Goal: Task Accomplishment & Management: Complete application form

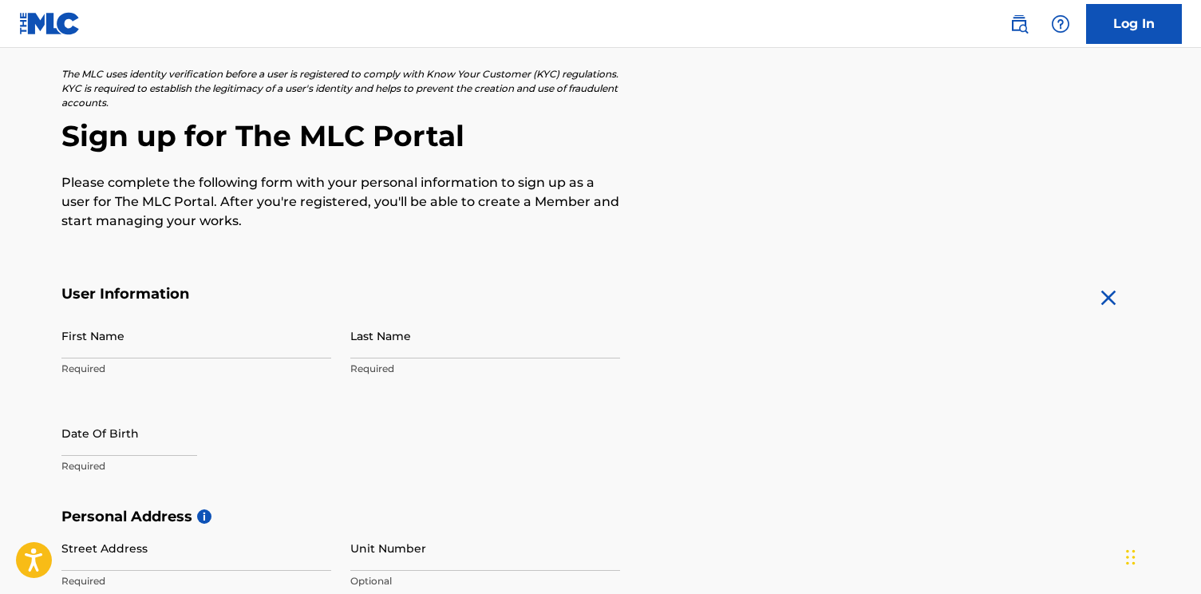
scroll to position [103, 0]
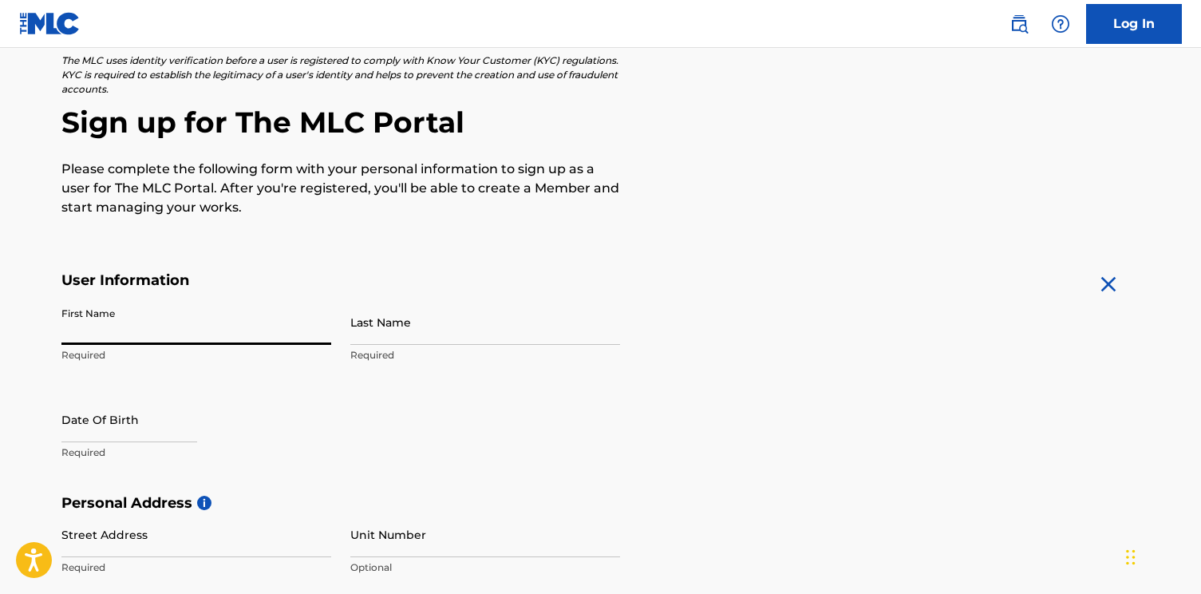
click at [196, 338] on input "First Name" at bounding box center [196, 321] width 270 height 45
type input "[PERSON_NAME]"
click at [481, 332] on input "Last Name" at bounding box center [485, 321] width 270 height 45
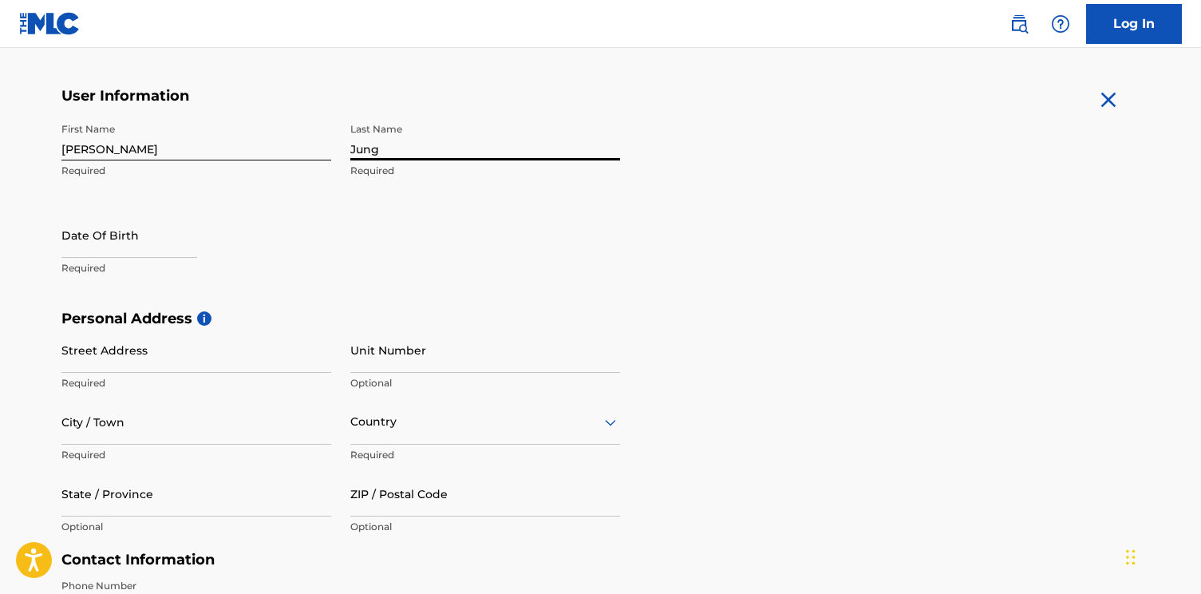
scroll to position [299, 0]
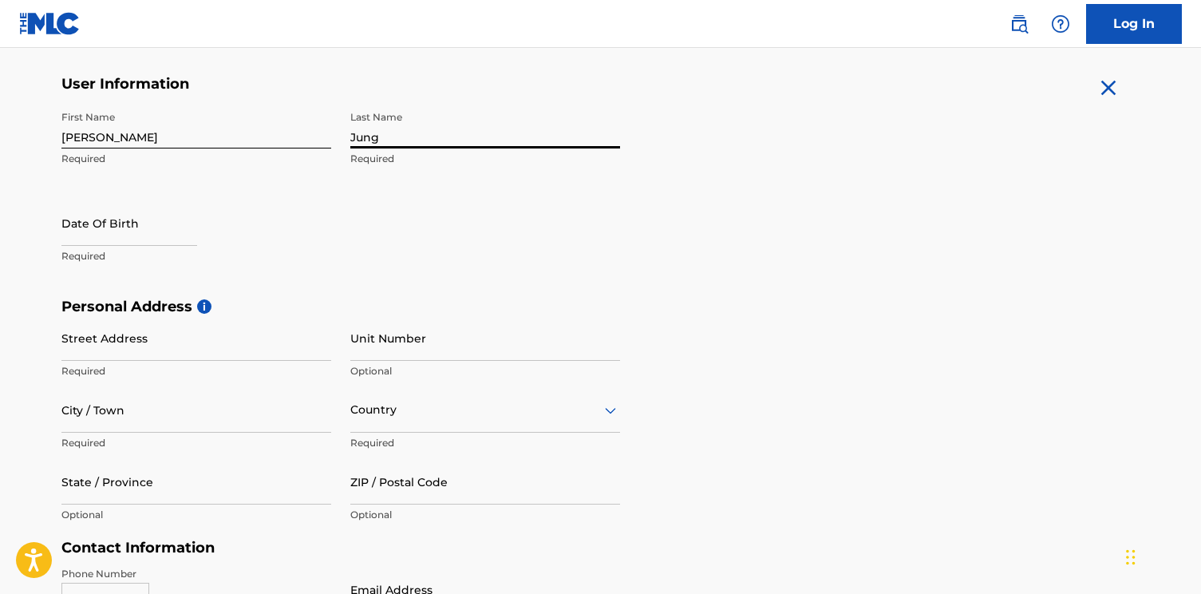
type input "Jung"
click at [120, 247] on div at bounding box center [129, 224] width 136 height 49
click at [138, 226] on input "text" at bounding box center [129, 222] width 136 height 45
select select "7"
select select "2025"
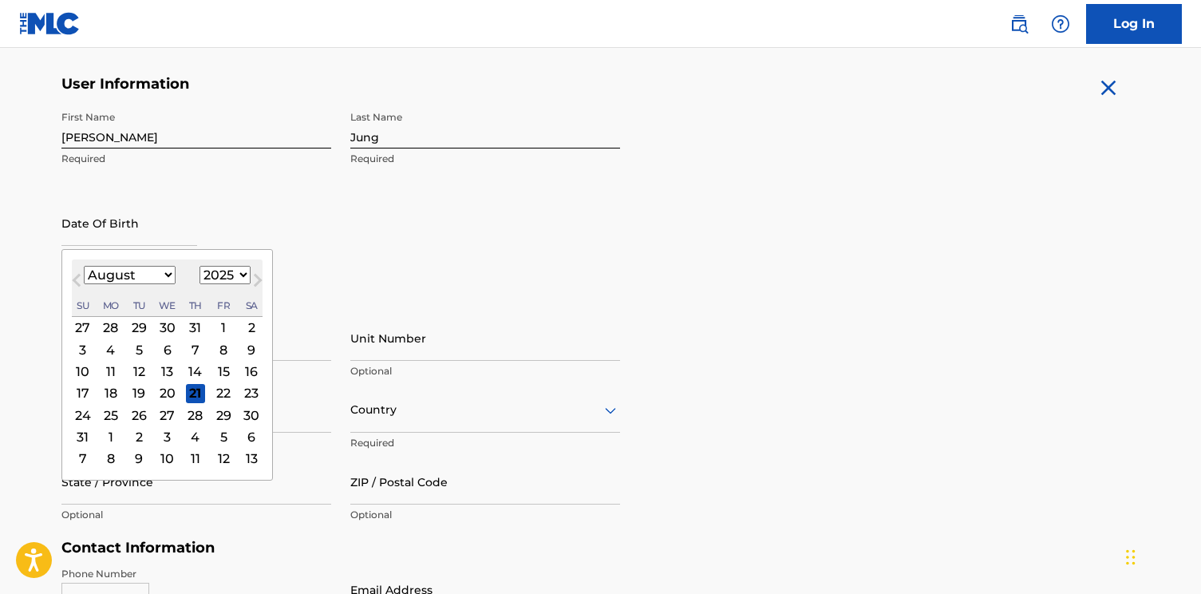
type input "[DATE]"
click at [345, 309] on h5 "Personal Address i" at bounding box center [600, 307] width 1079 height 18
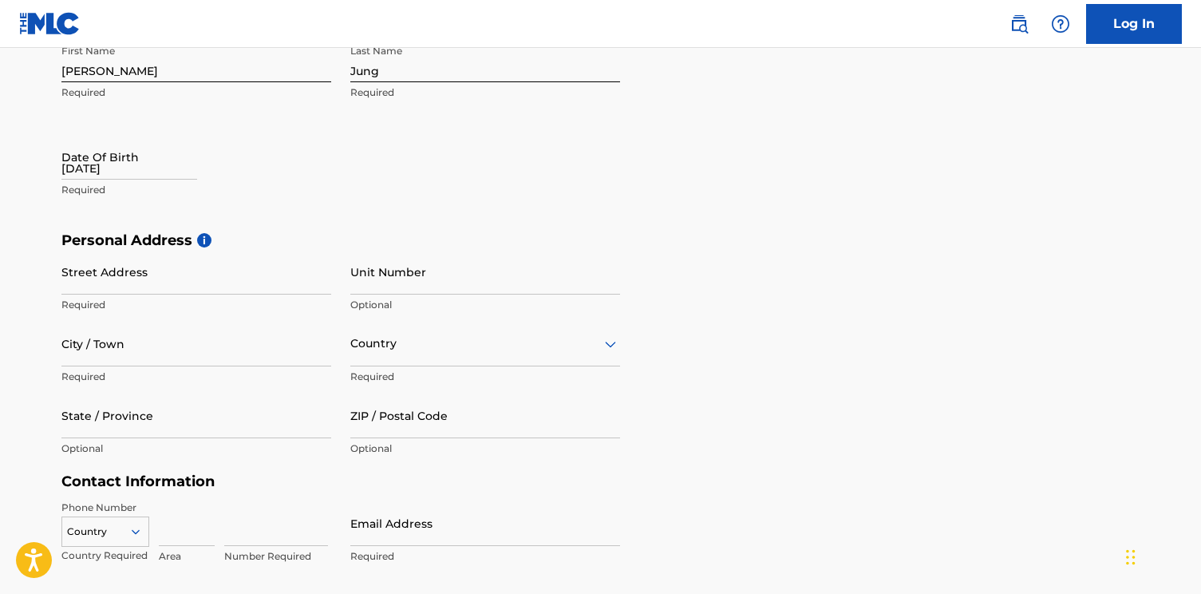
scroll to position [366, 0]
click at [236, 277] on input "Street Address" at bounding box center [196, 270] width 270 height 45
type input "[STREET_ADDRESS]"
type input "Astoria"
type input "[GEOGRAPHIC_DATA]"
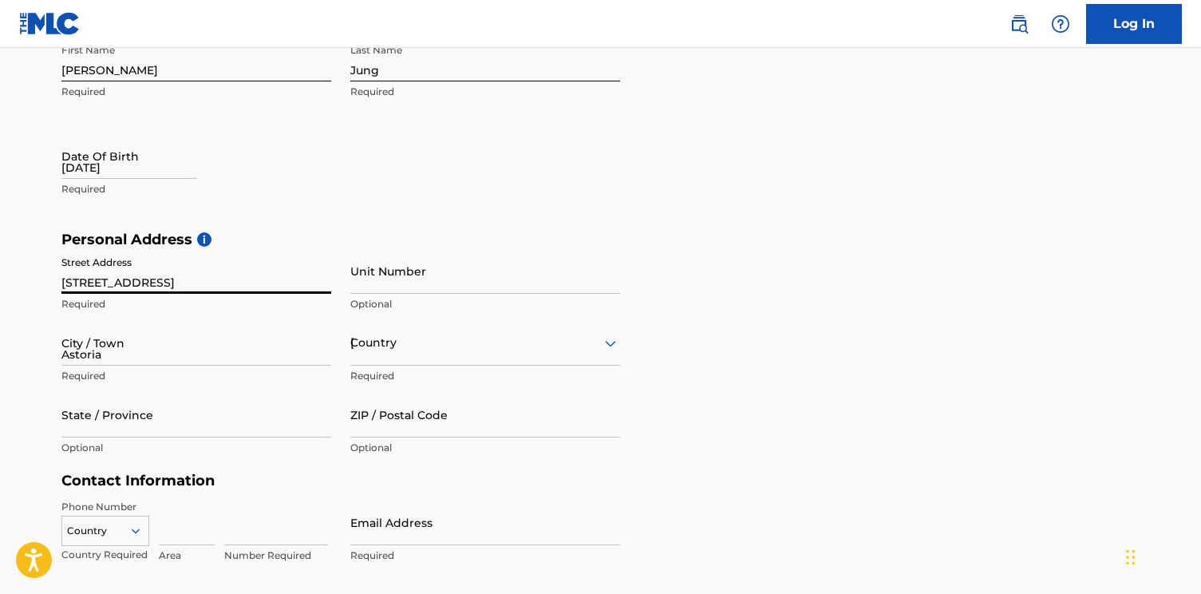
type input "[US_STATE]"
type input "11106"
type input "321"
type input "4408420"
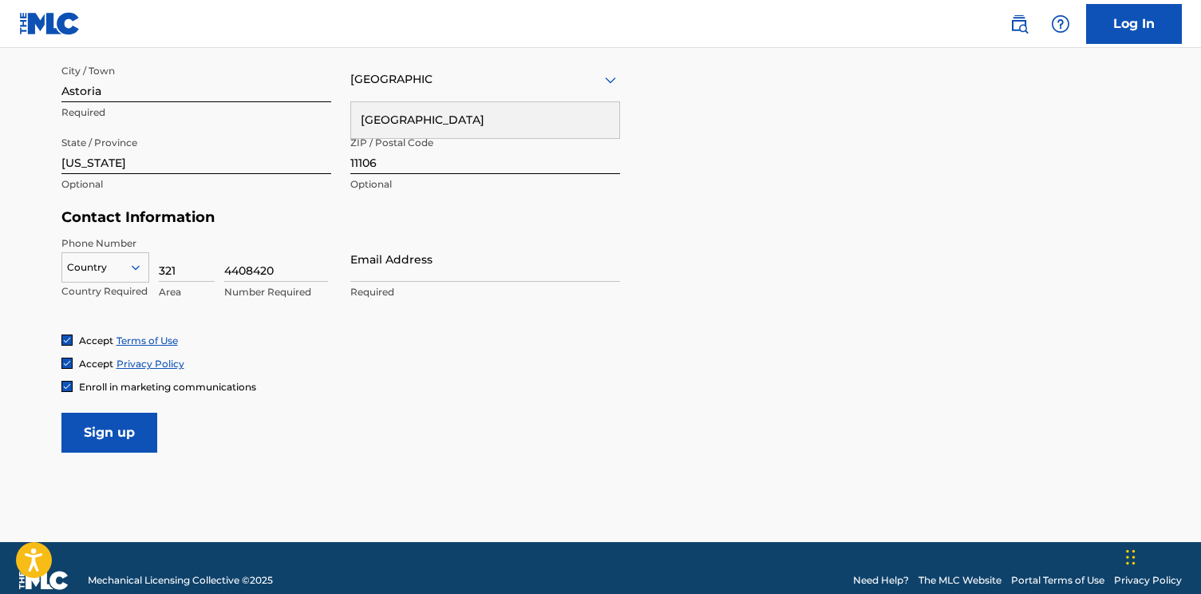
scroll to position [653, 0]
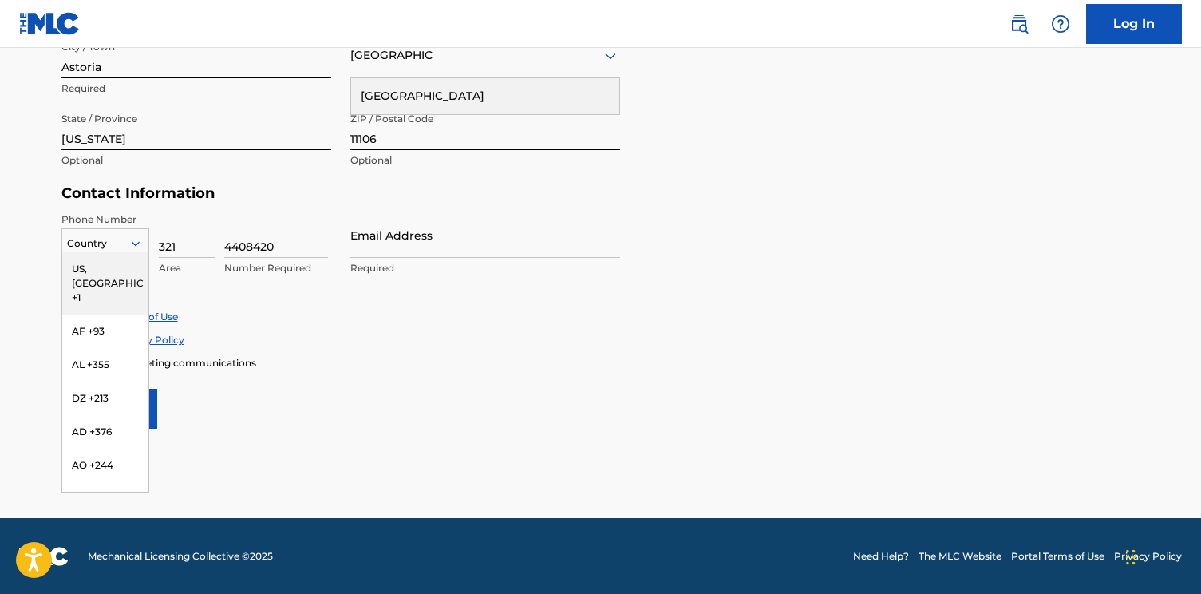
click at [135, 249] on icon at bounding box center [135, 243] width 14 height 14
click at [118, 269] on div "US, [GEOGRAPHIC_DATA] +1" at bounding box center [105, 283] width 86 height 62
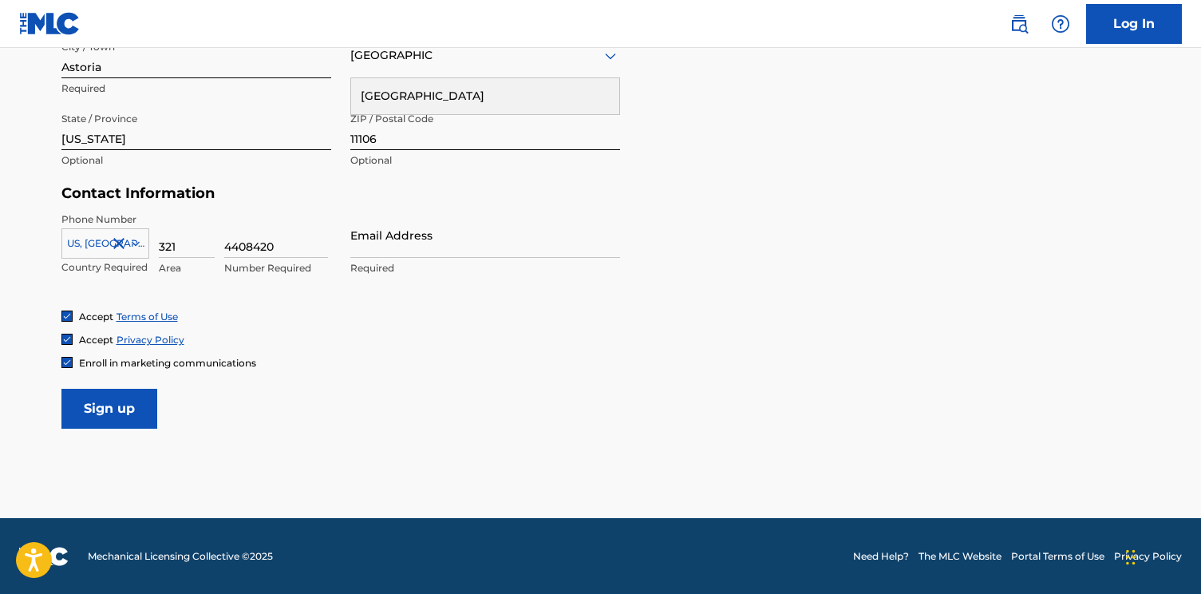
click at [440, 250] on input "Email Address" at bounding box center [485, 234] width 270 height 45
type input "[EMAIL_ADDRESS][DOMAIN_NAME]"
type input "APT 1003"
click at [370, 340] on div "Accept Privacy Policy" at bounding box center [600, 340] width 1079 height 14
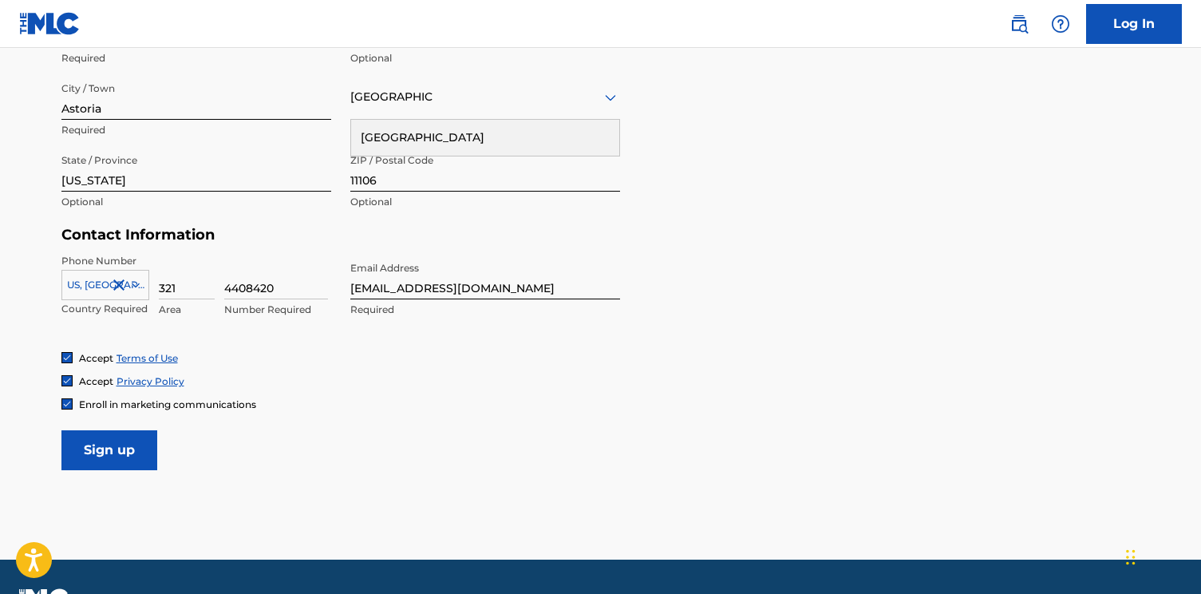
scroll to position [646, 0]
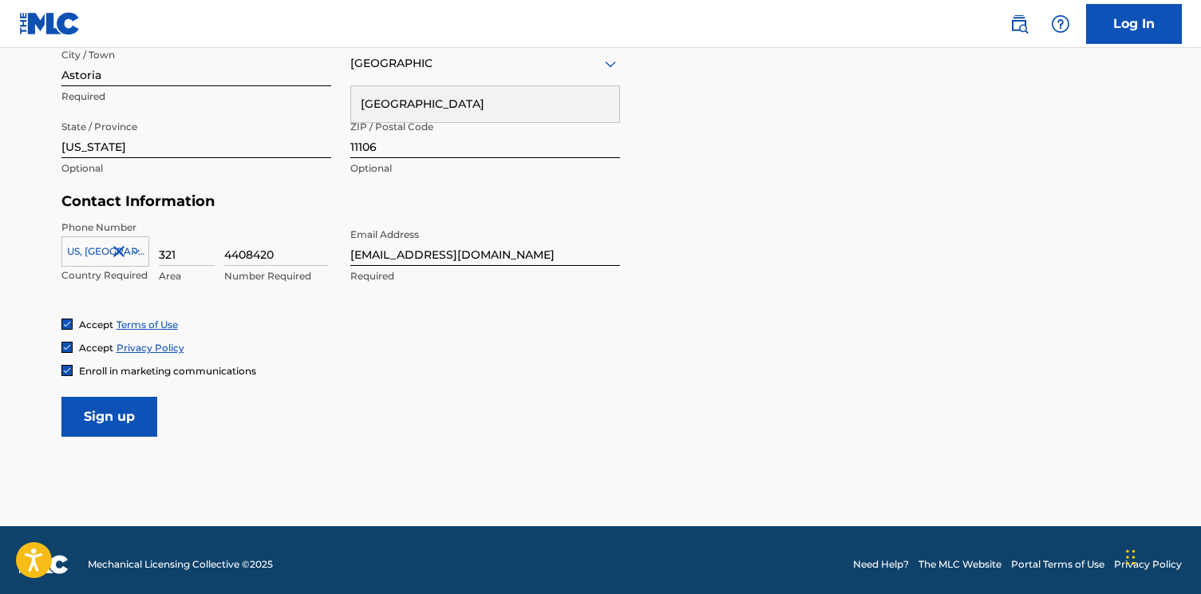
click at [128, 413] on input "Sign up" at bounding box center [109, 417] width 96 height 40
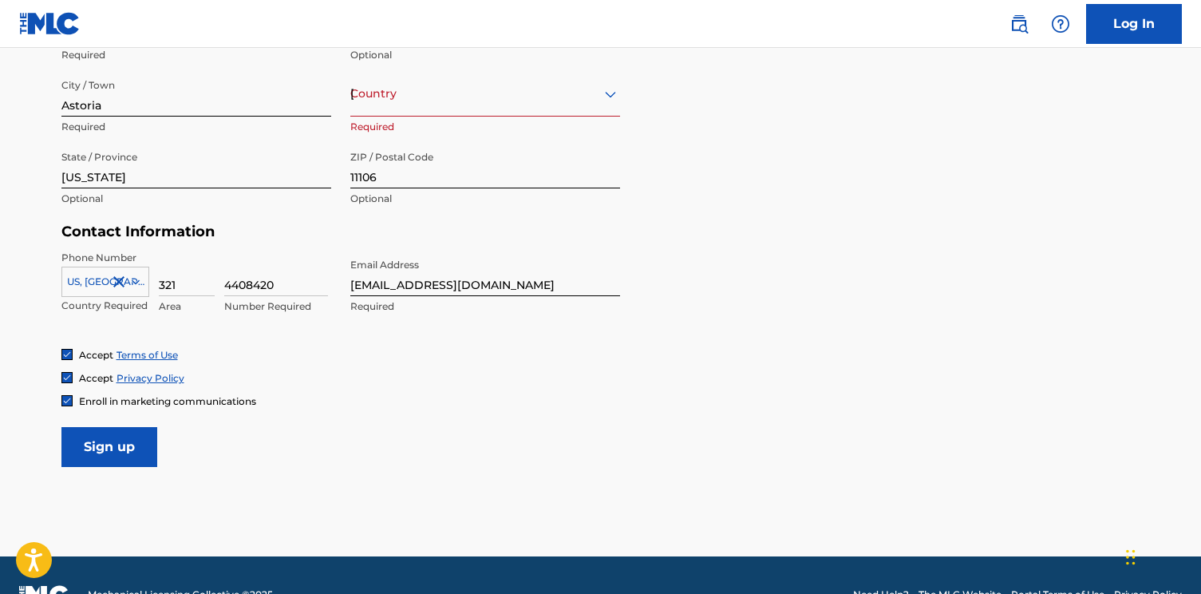
scroll to position [614, 0]
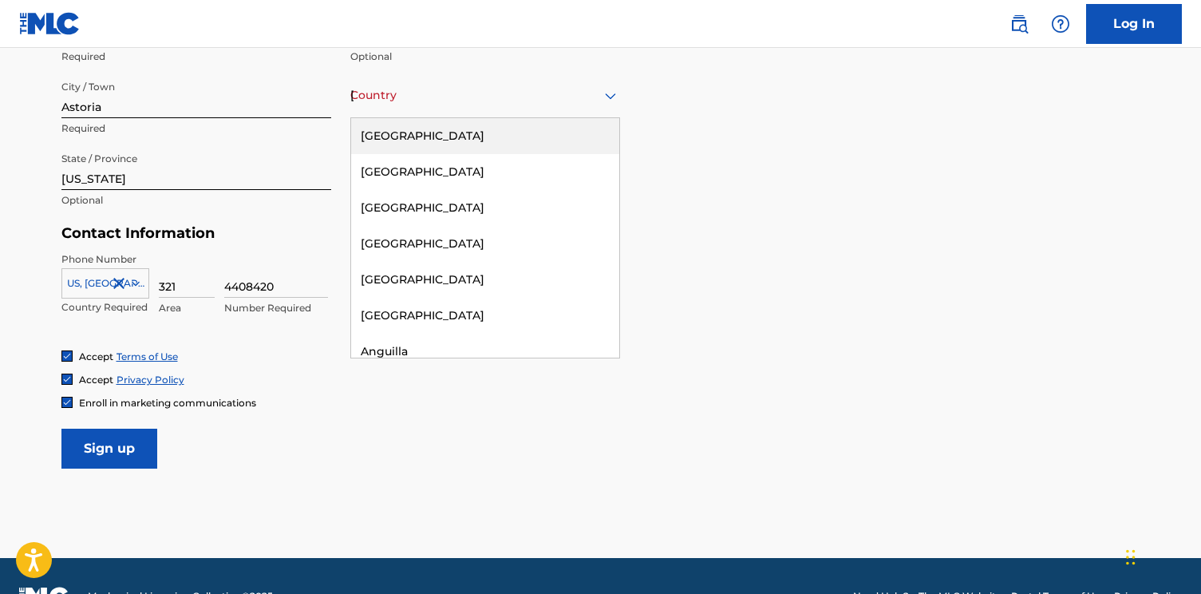
click at [557, 89] on div "[GEOGRAPHIC_DATA]" at bounding box center [485, 95] width 270 height 20
click at [512, 137] on div "[GEOGRAPHIC_DATA]" at bounding box center [485, 136] width 268 height 36
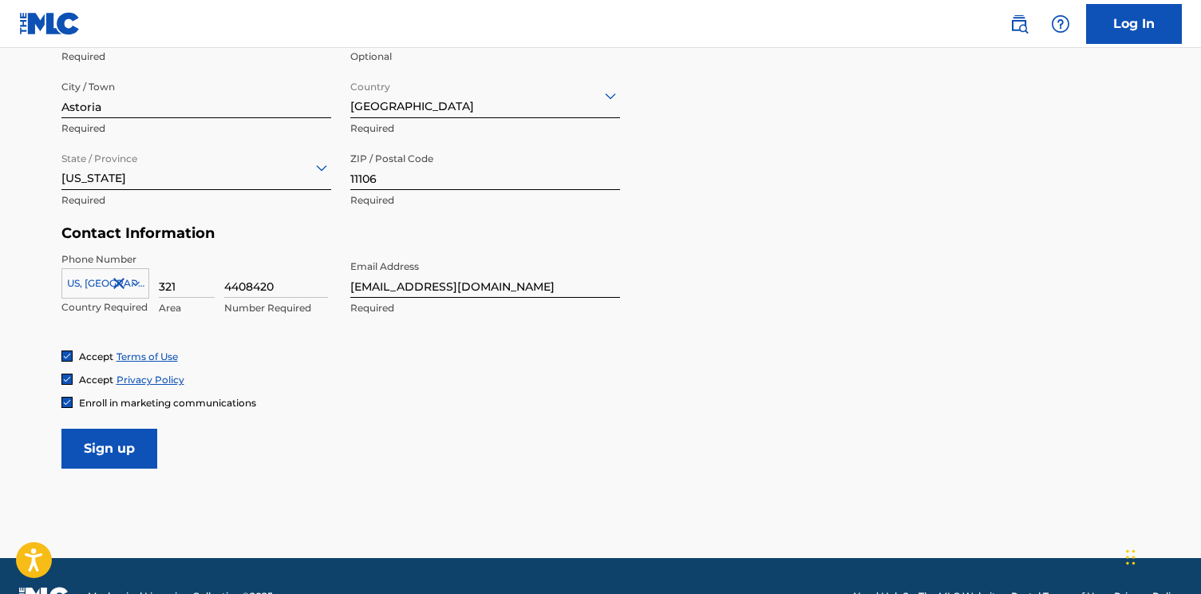
click at [128, 452] on input "Sign up" at bounding box center [109, 448] width 96 height 40
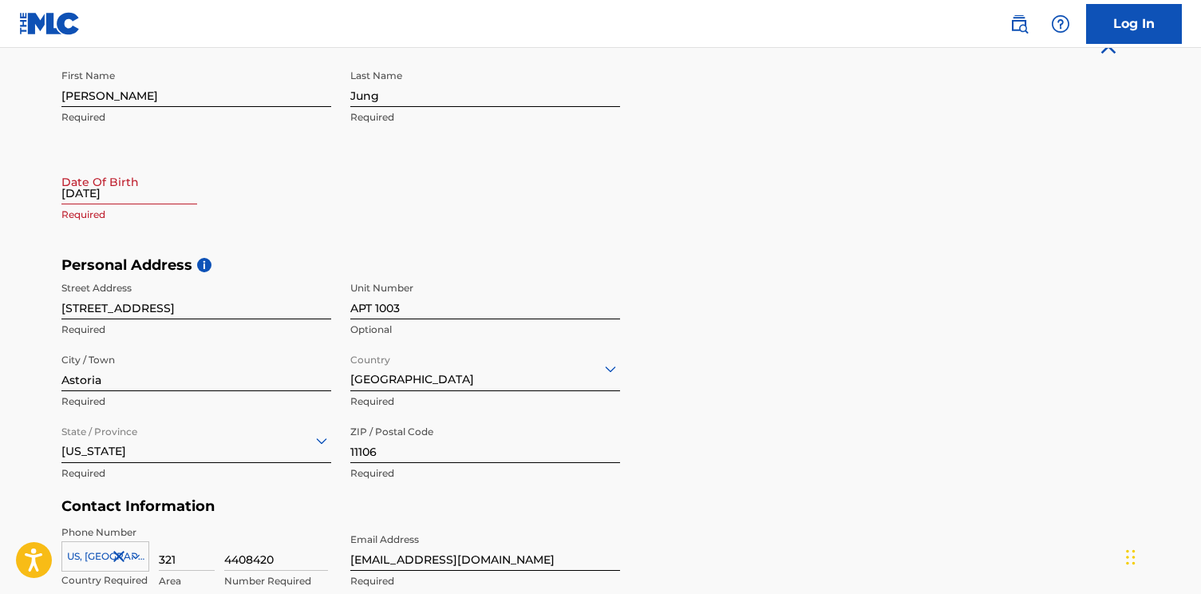
scroll to position [338, 0]
click at [75, 196] on input "[DATE]" at bounding box center [129, 183] width 136 height 45
select select "7"
select select "2025"
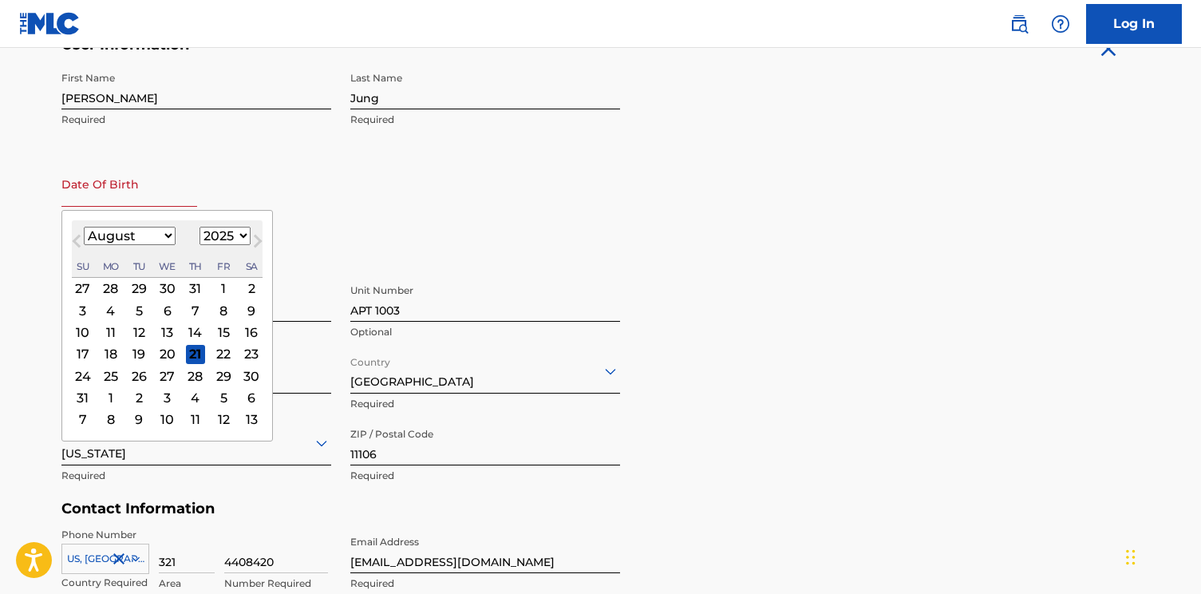
type input "[DATE]"
click at [338, 176] on div "First Name [PERSON_NAME] Required Last Name [PERSON_NAME] Required Date Of Birt…" at bounding box center [340, 161] width 559 height 195
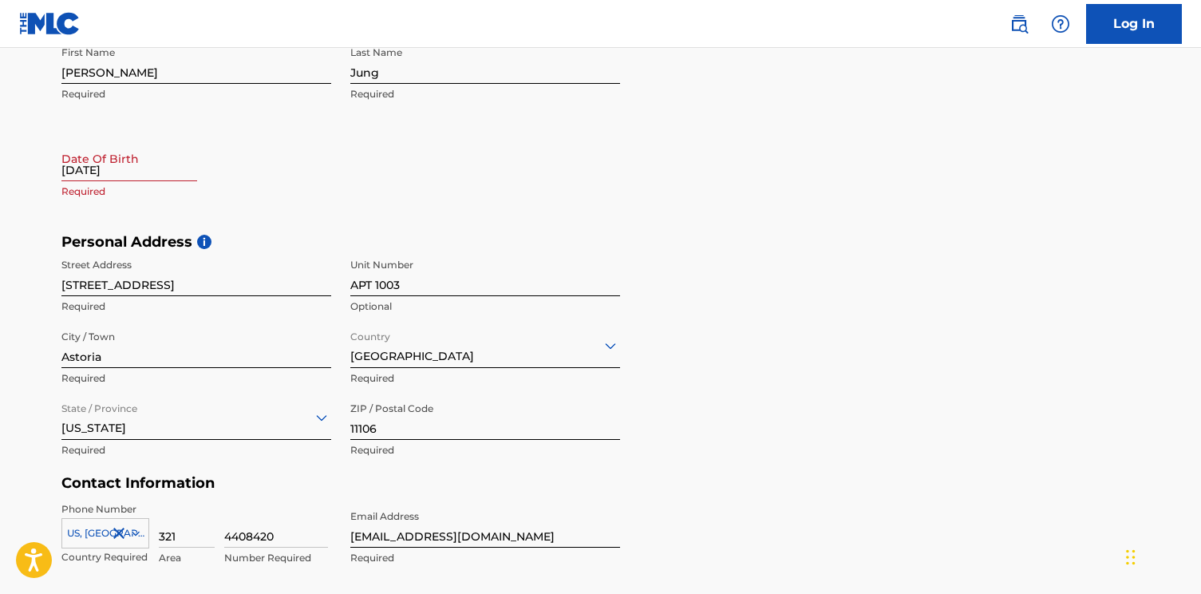
scroll to position [331, 0]
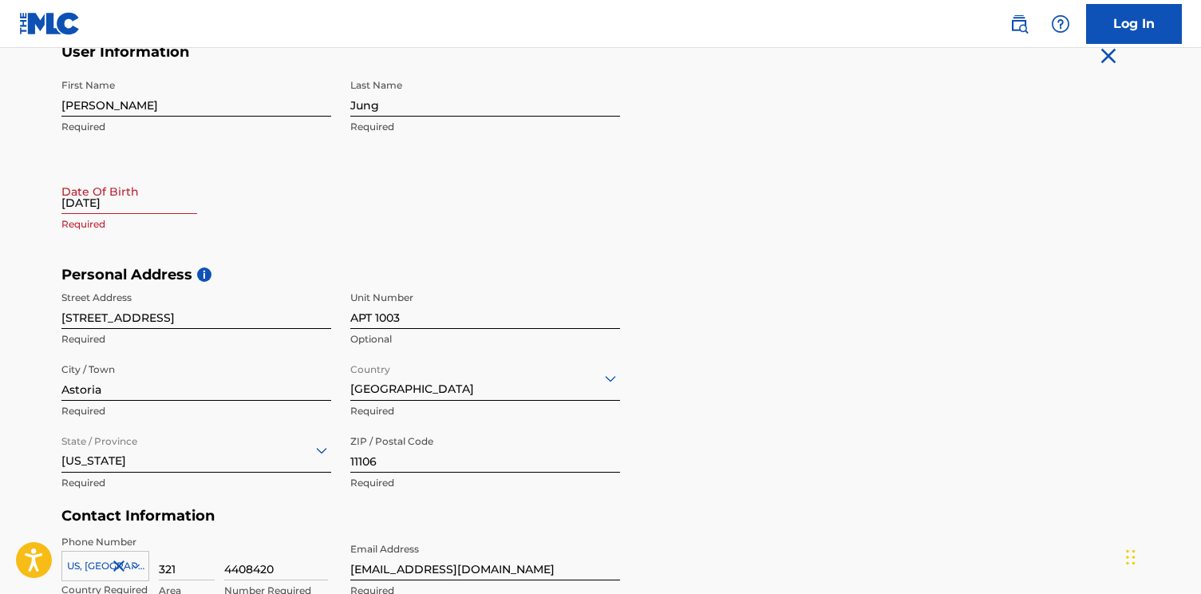
click at [166, 205] on input "[DATE]" at bounding box center [129, 190] width 136 height 45
select select "7"
select select "2025"
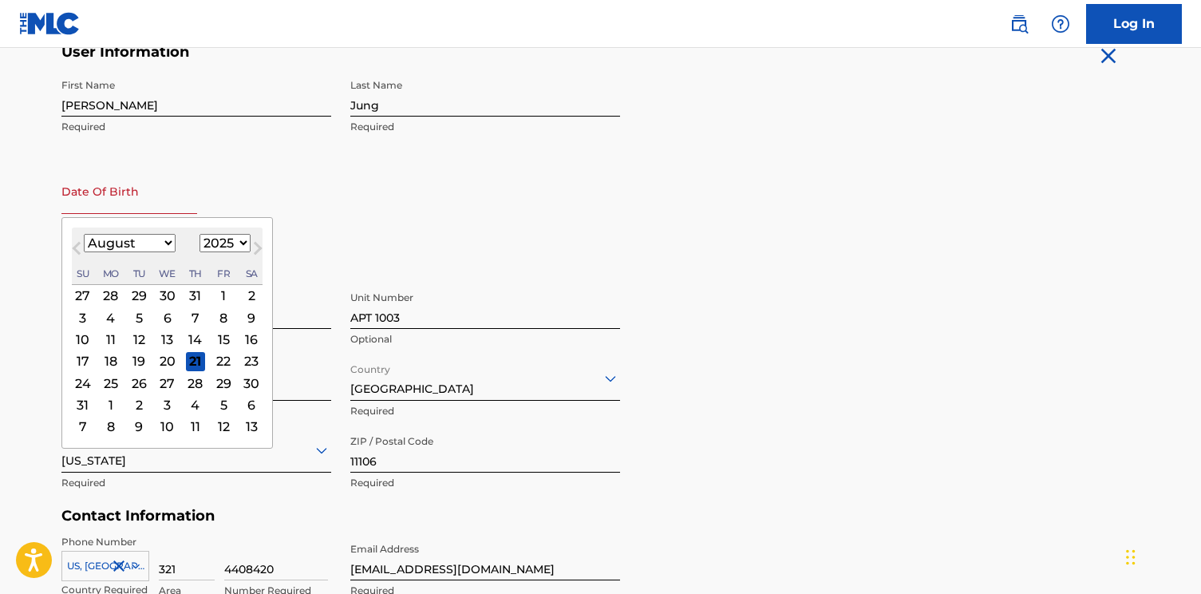
type input "[DATE]"
click at [390, 167] on div "First Name [PERSON_NAME] Required Last Name [PERSON_NAME] Required Date Of Birt…" at bounding box center [340, 168] width 559 height 195
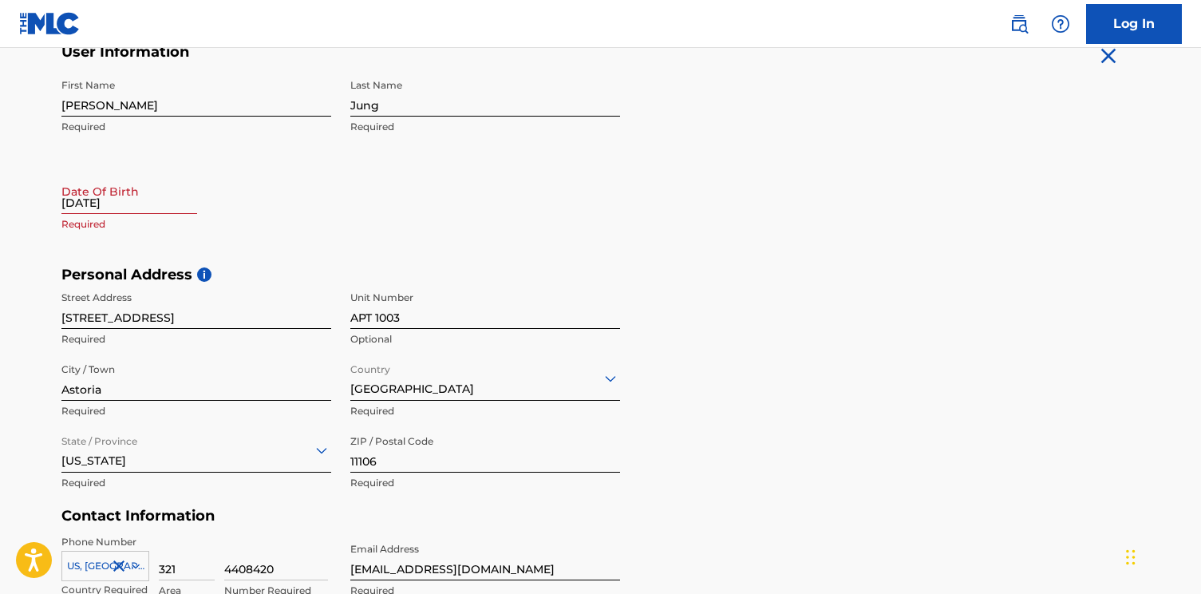
click at [128, 203] on input "[DATE]" at bounding box center [129, 190] width 136 height 45
select select "7"
select select "2025"
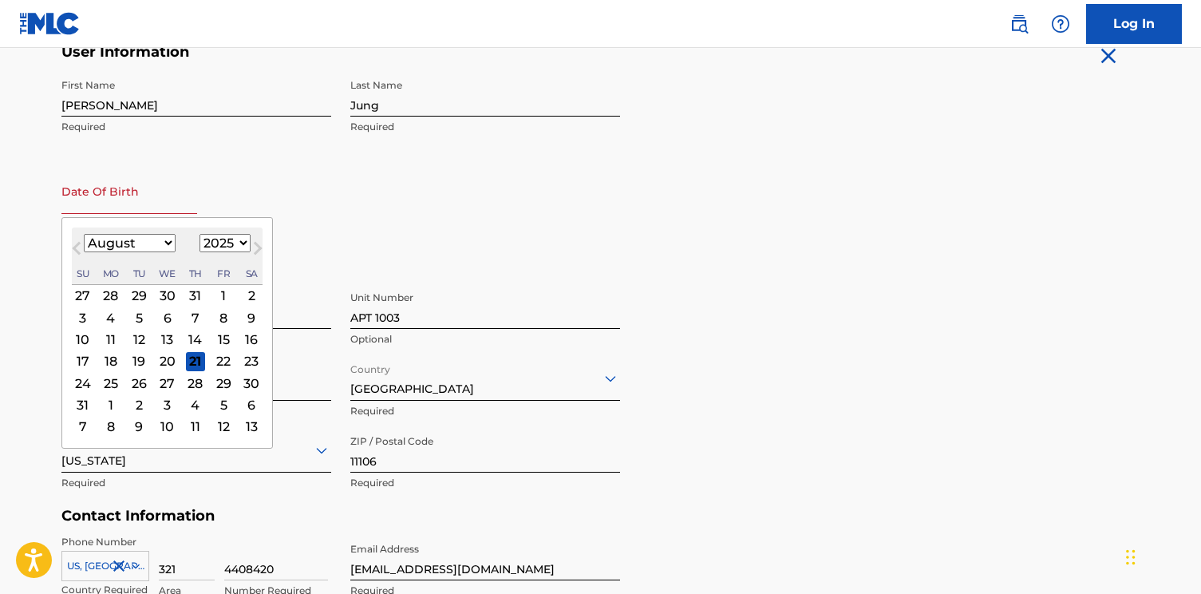
type input "[DATE]"
click at [223, 238] on select "1899 1900 1901 1902 1903 1904 1905 1906 1907 1908 1909 1910 1911 1912 1913 1914…" at bounding box center [224, 243] width 51 height 18
select select "2002"
click at [199, 234] on select "1899 1900 1901 1902 1903 1904 1905 1906 1907 1908 1909 1910 1911 1912 1913 1914…" at bounding box center [224, 243] width 51 height 18
click at [162, 243] on select "January February March April May June July August September October November De…" at bounding box center [130, 243] width 92 height 18
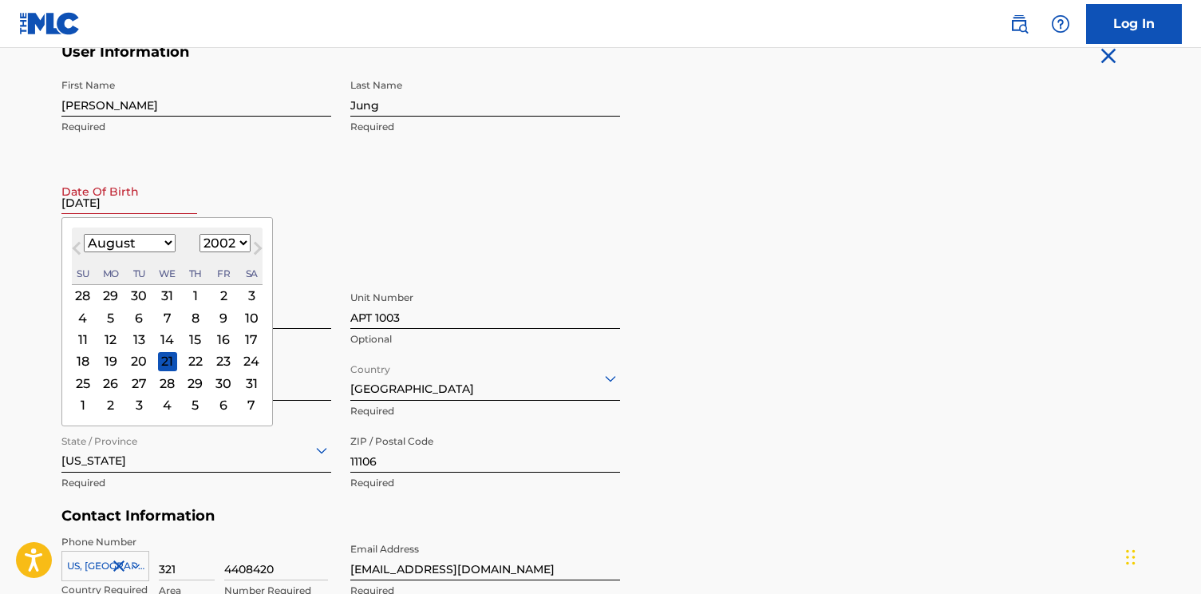
select select "8"
click at [84, 234] on select "January February March April May June July August September October November De…" at bounding box center [130, 243] width 92 height 18
click at [143, 357] on div "24" at bounding box center [138, 360] width 19 height 19
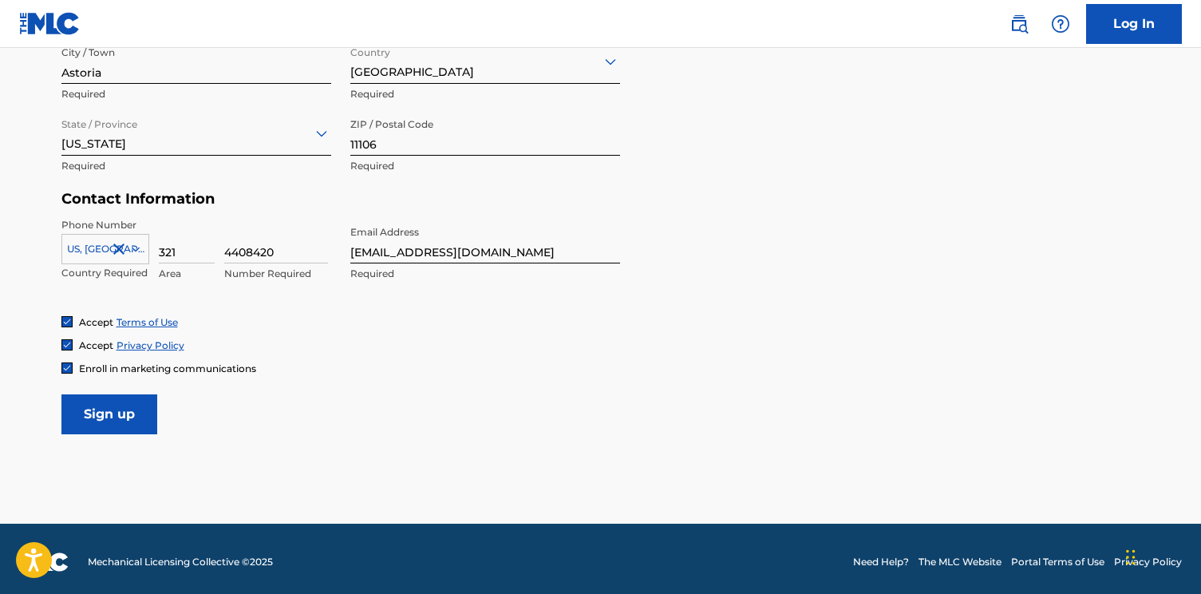
scroll to position [653, 0]
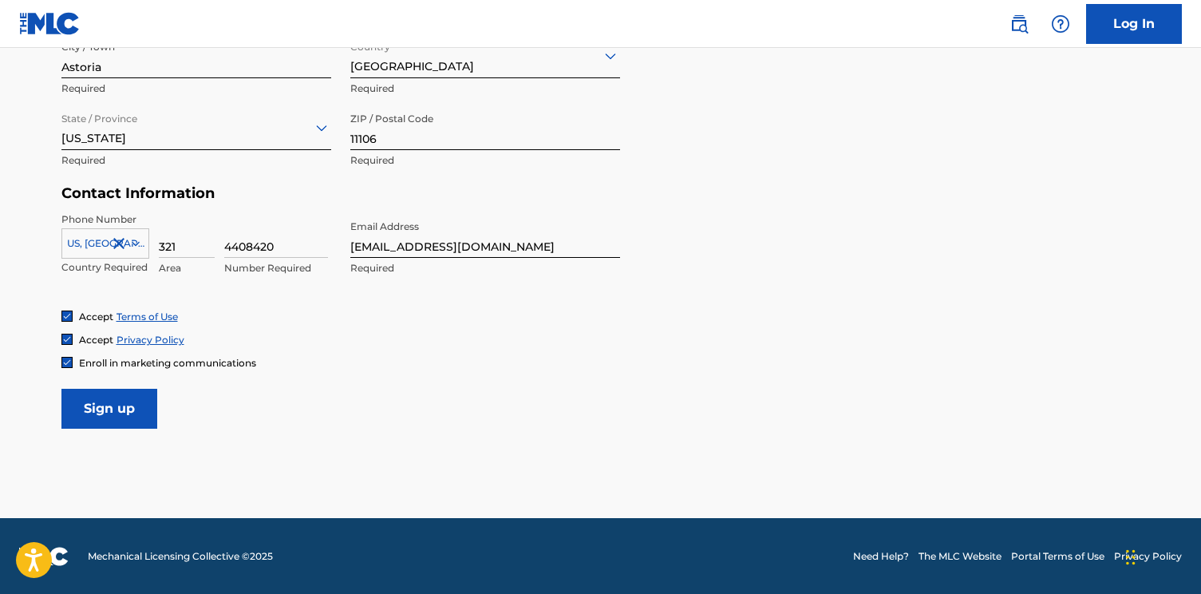
click at [120, 410] on input "Sign up" at bounding box center [109, 409] width 96 height 40
